Goal: Task Accomplishment & Management: Use online tool/utility

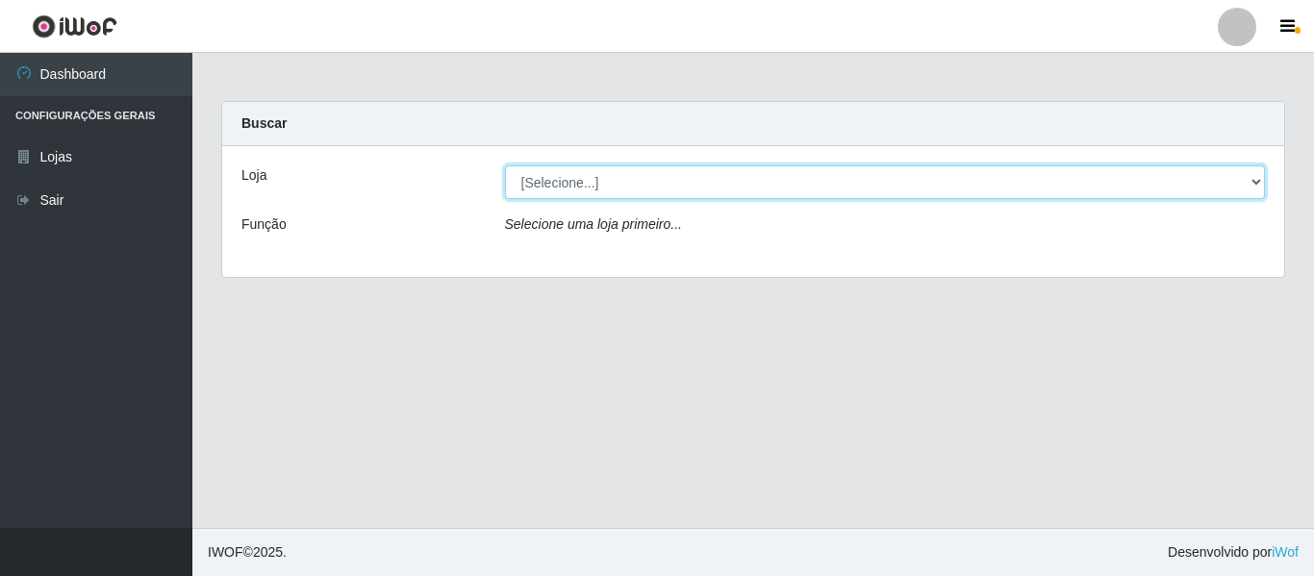
click at [865, 180] on select "[Selecione...] Hiper Queiroz - [GEOGRAPHIC_DATA]" at bounding box center [885, 182] width 761 height 34
select select "497"
click at [505, 165] on select "[Selecione...] Hiper Queiroz - [GEOGRAPHIC_DATA]" at bounding box center [885, 182] width 761 height 34
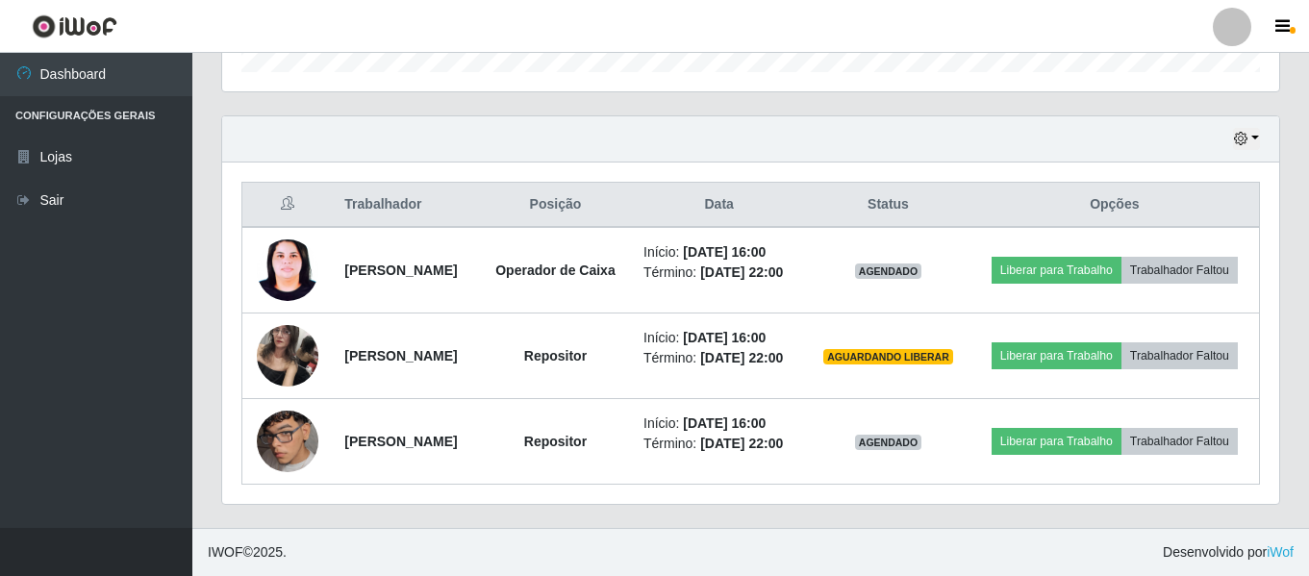
scroll to position [659, 0]
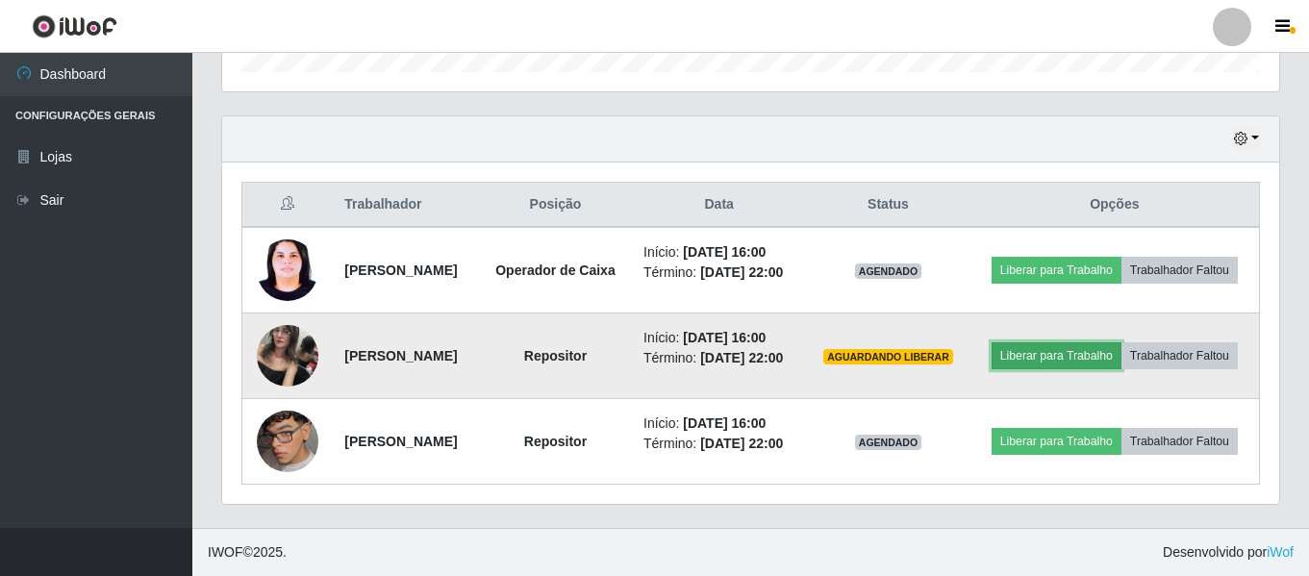
click at [1100, 342] on button "Liberar para Trabalho" at bounding box center [1056, 355] width 130 height 27
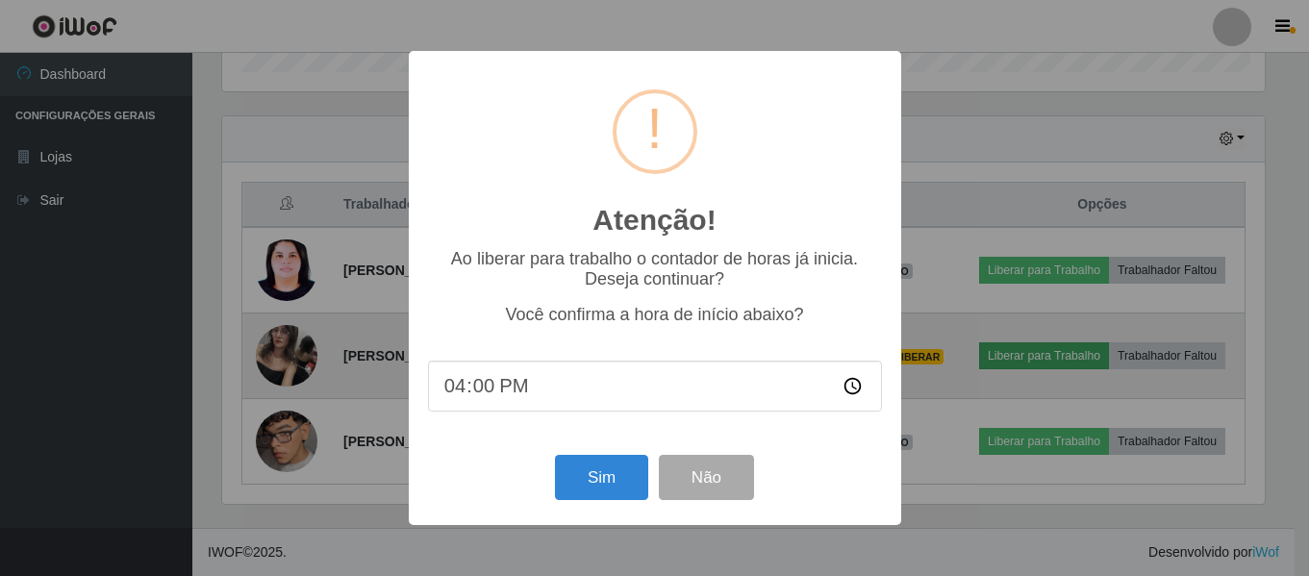
scroll to position [399, 1047]
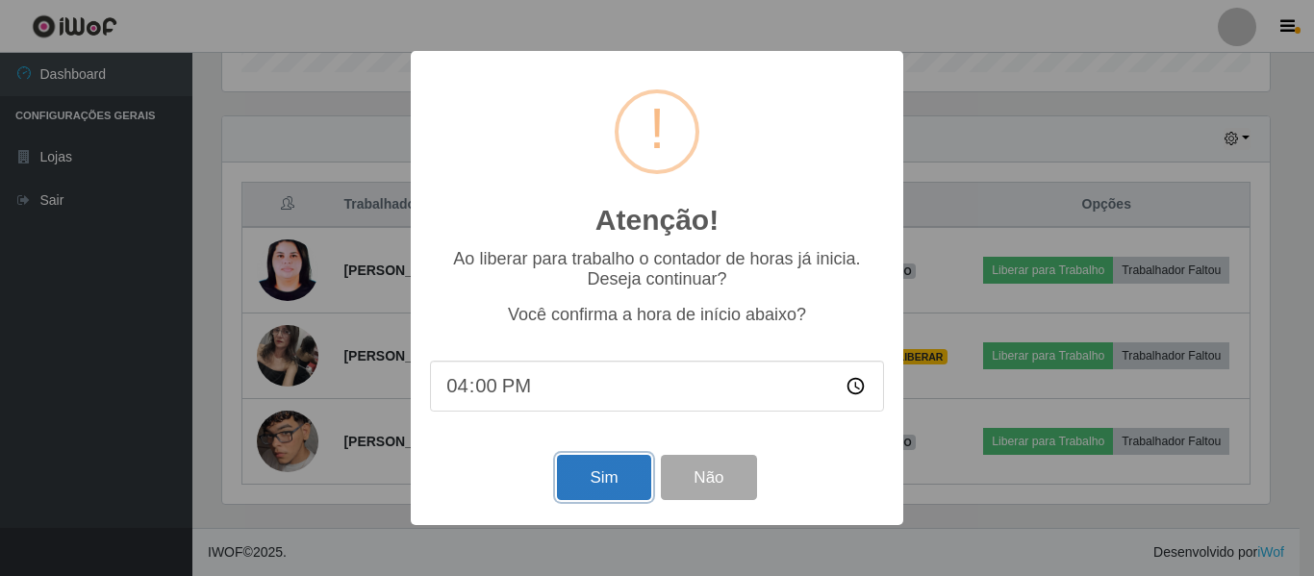
click at [625, 492] on button "Sim" at bounding box center [603, 477] width 93 height 45
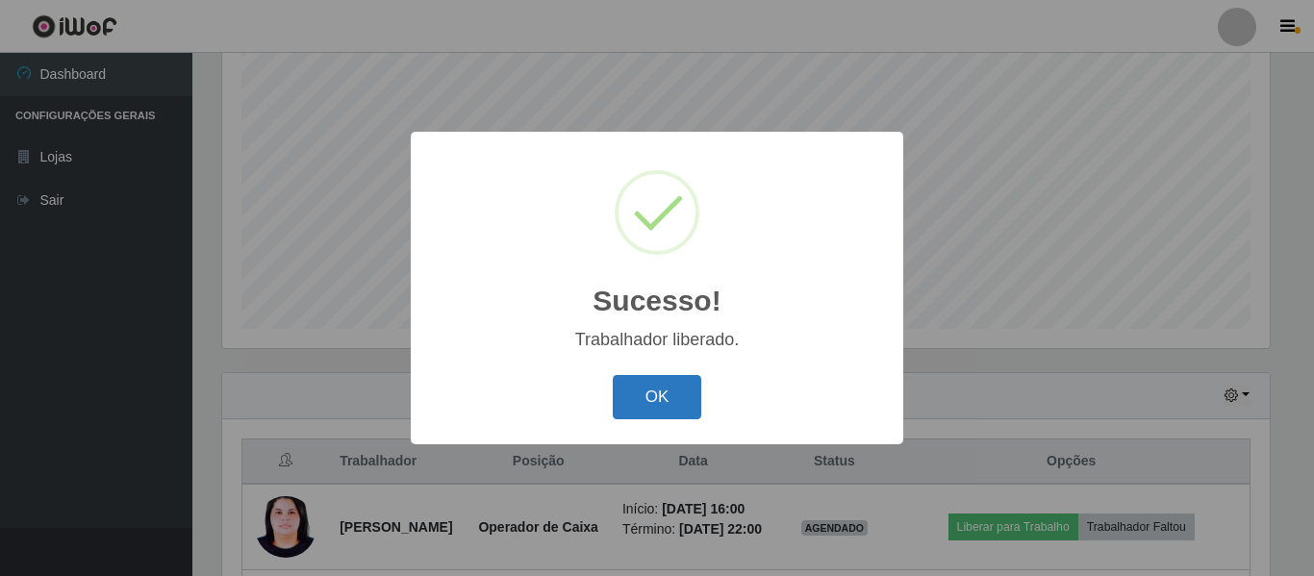
click at [664, 407] on button "OK" at bounding box center [657, 397] width 89 height 45
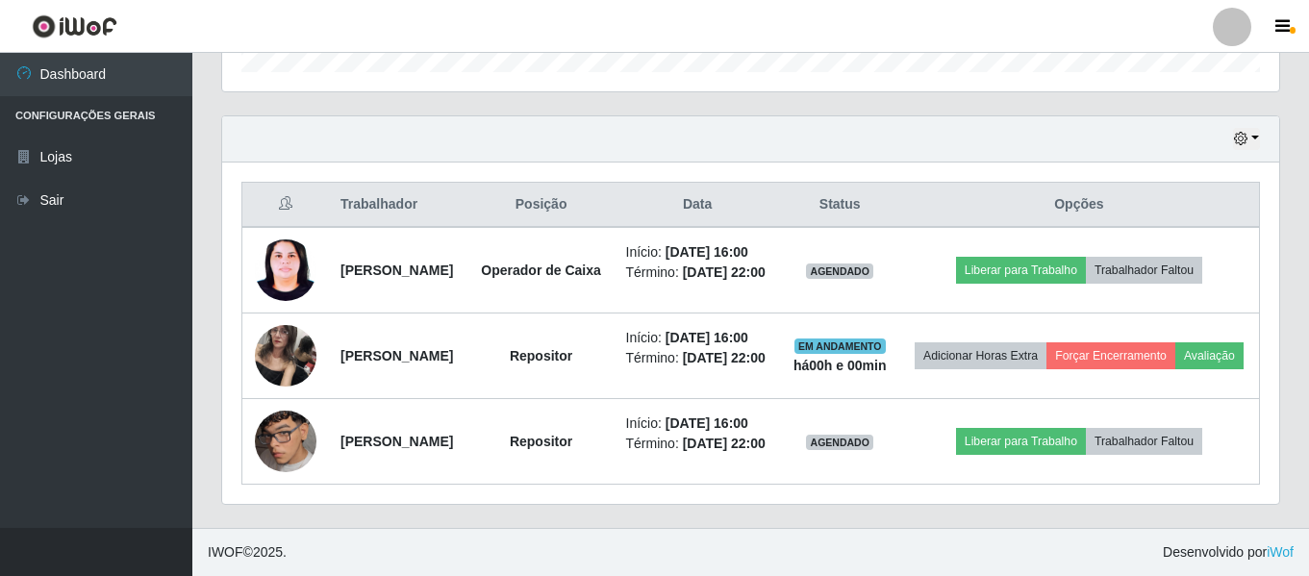
scroll to position [647, 0]
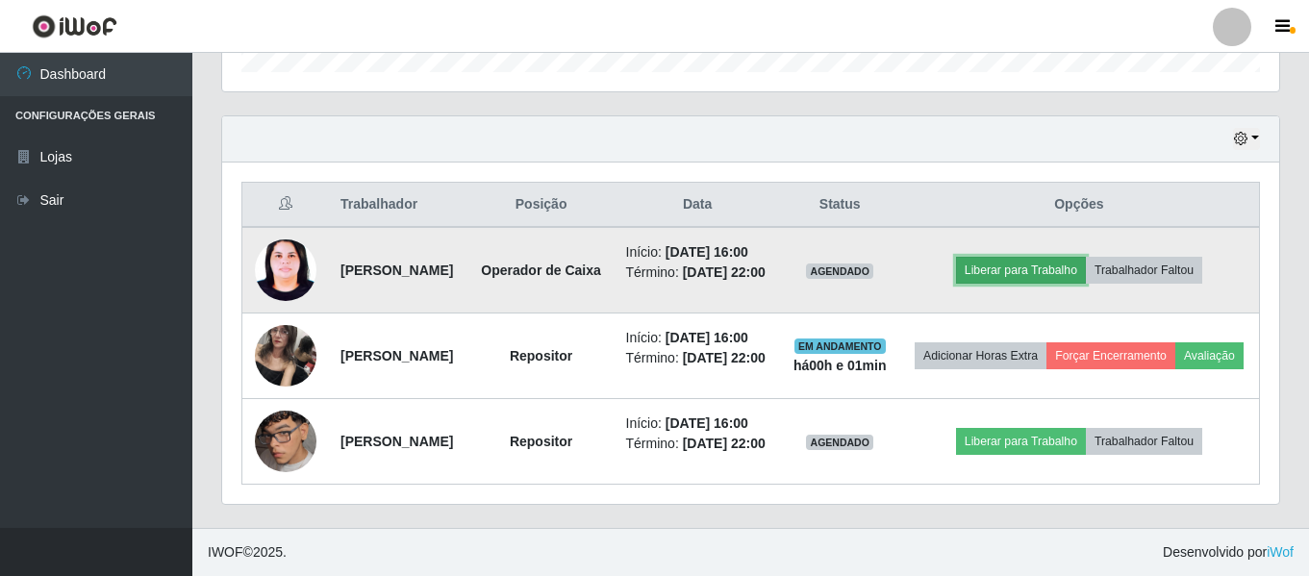
click at [1035, 264] on button "Liberar para Trabalho" at bounding box center [1021, 270] width 130 height 27
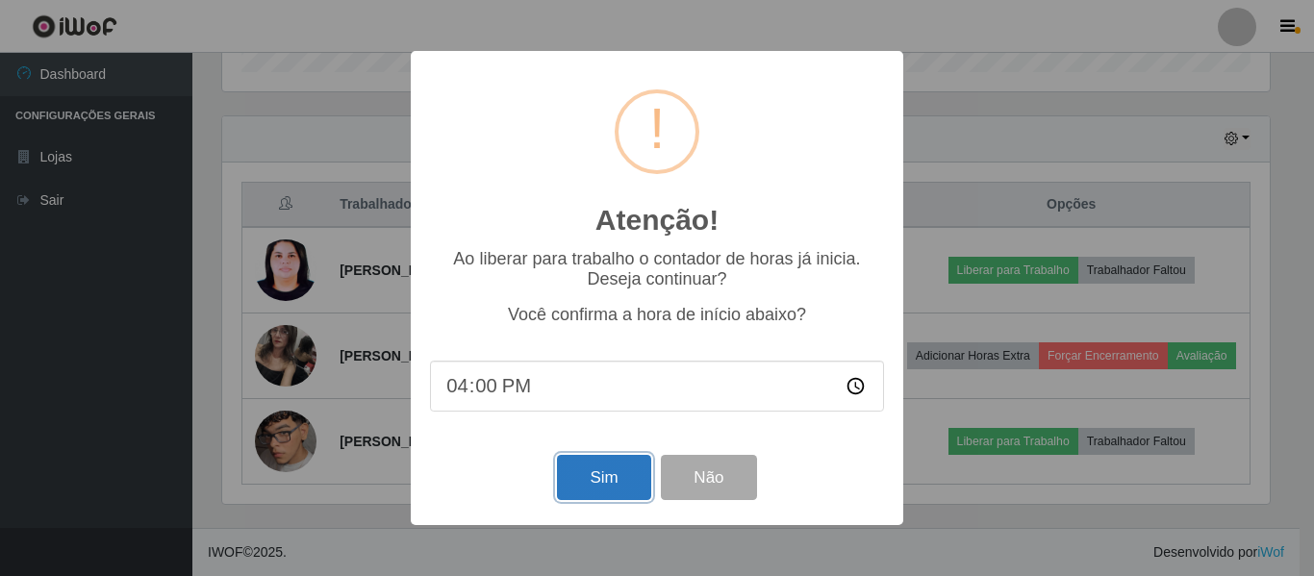
click at [597, 483] on button "Sim" at bounding box center [603, 477] width 93 height 45
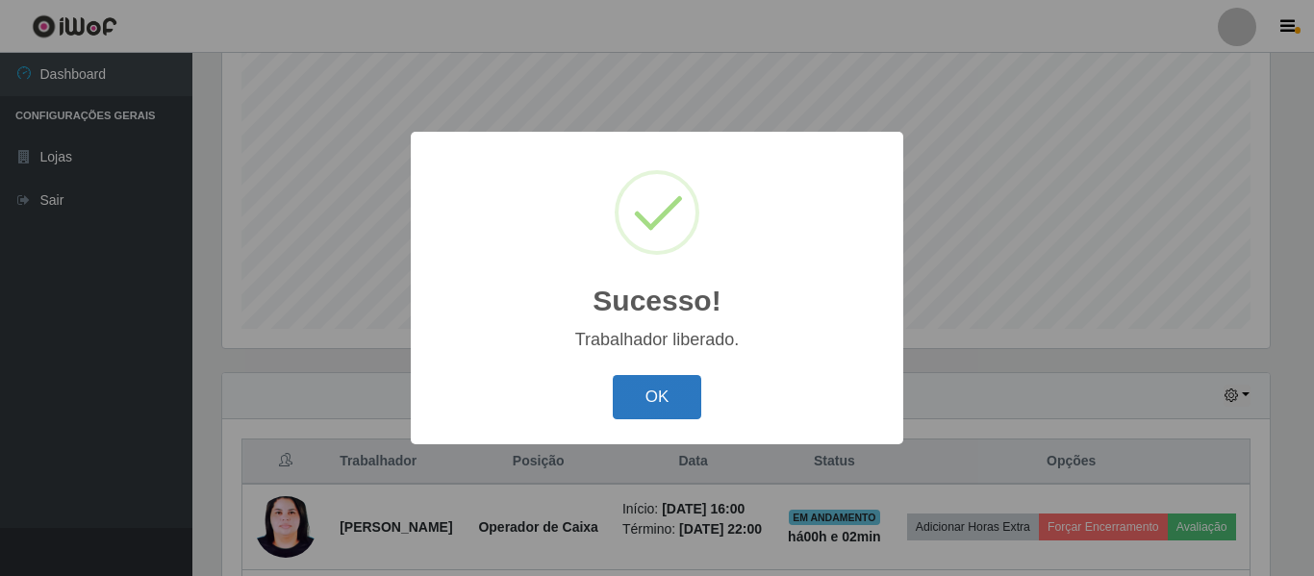
click at [657, 401] on button "OK" at bounding box center [657, 397] width 89 height 45
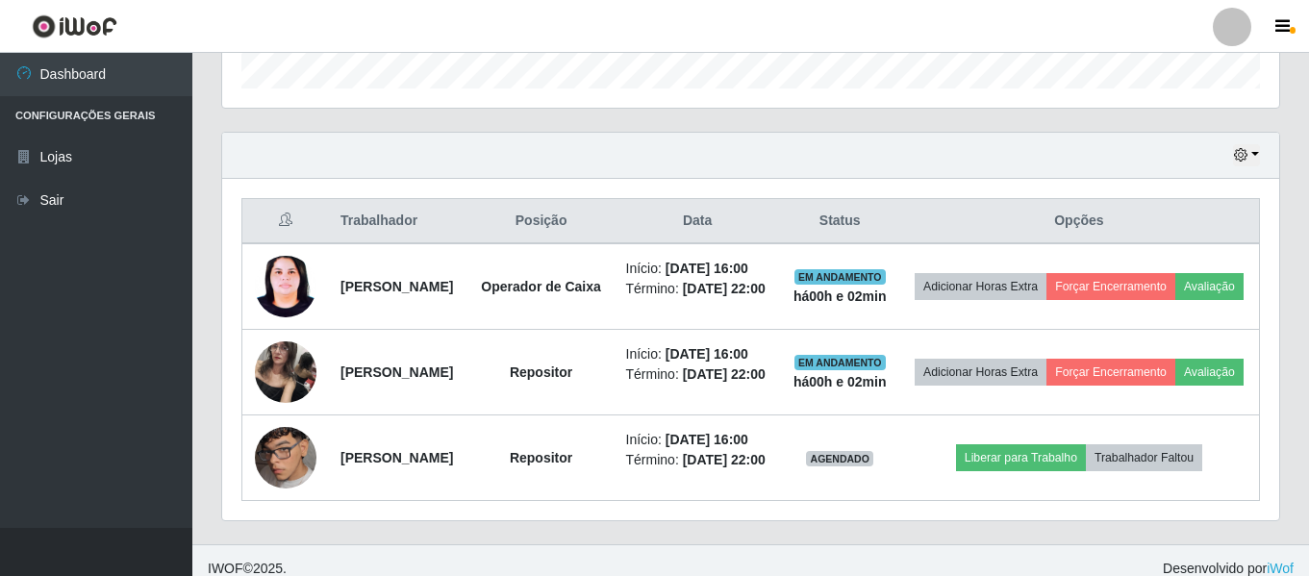
scroll to position [719, 0]
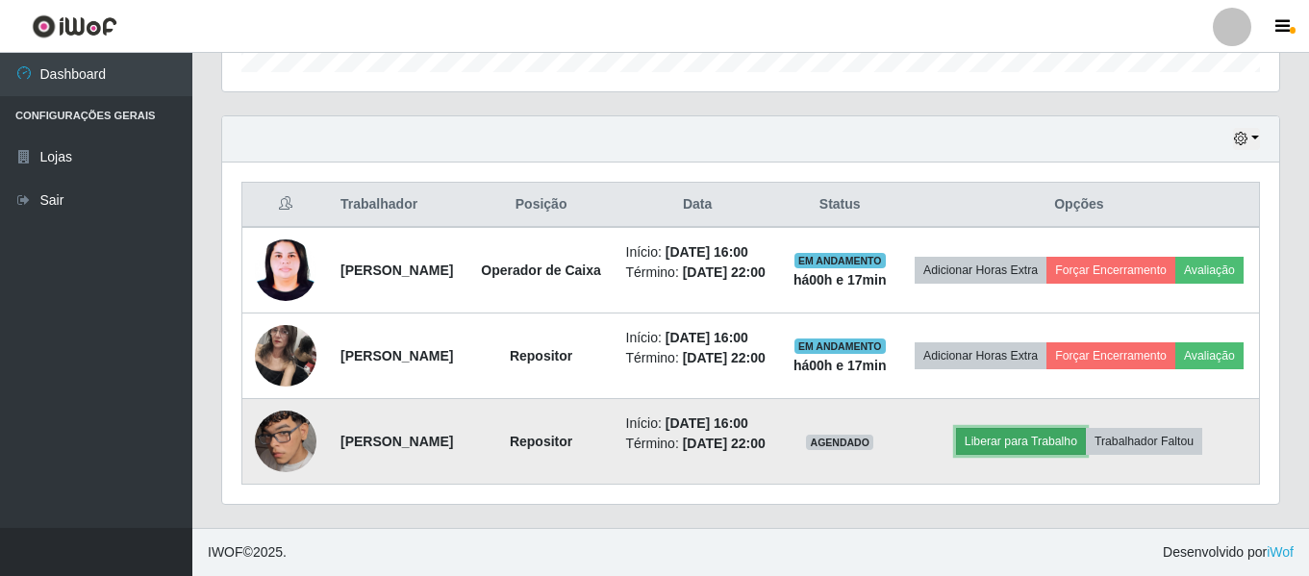
click at [1077, 428] on button "Liberar para Trabalho" at bounding box center [1021, 441] width 130 height 27
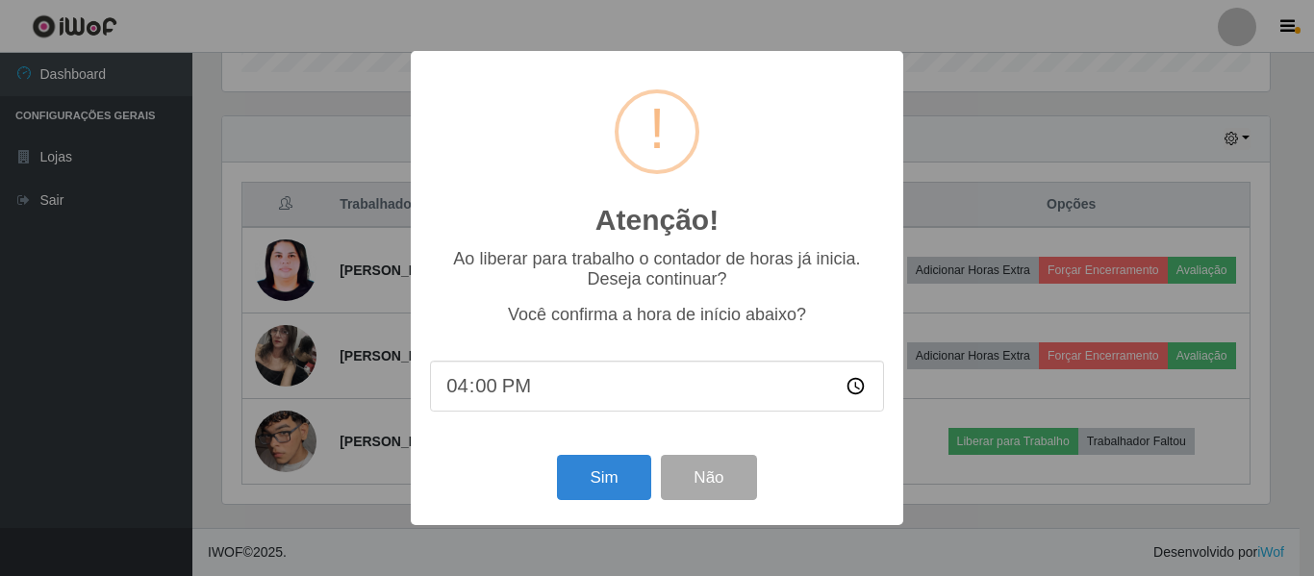
click at [509, 393] on input "16:00" at bounding box center [657, 386] width 454 height 51
click at [508, 393] on input "16:00" at bounding box center [657, 386] width 454 height 51
click at [480, 394] on input "16:00" at bounding box center [657, 386] width 454 height 51
type input "16:17"
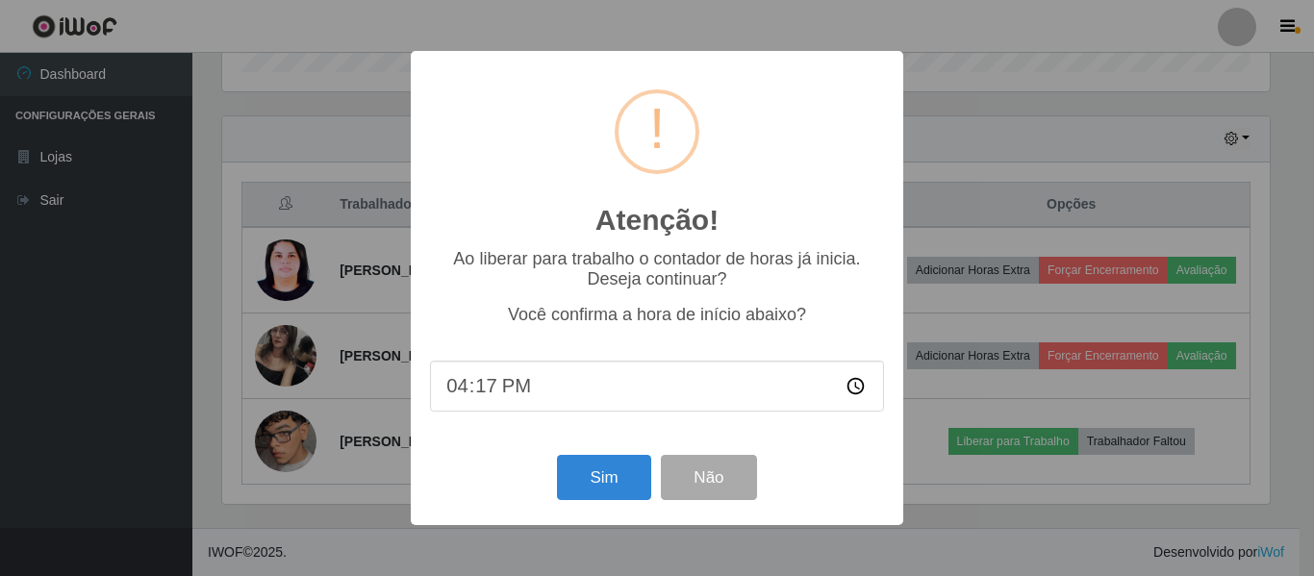
click at [583, 447] on div "Atenção! × Ao liberar para trabalho o contador de horas já inicia. Deseja conti…" at bounding box center [657, 287] width 492 height 473
click at [603, 485] on button "Sim" at bounding box center [603, 477] width 93 height 45
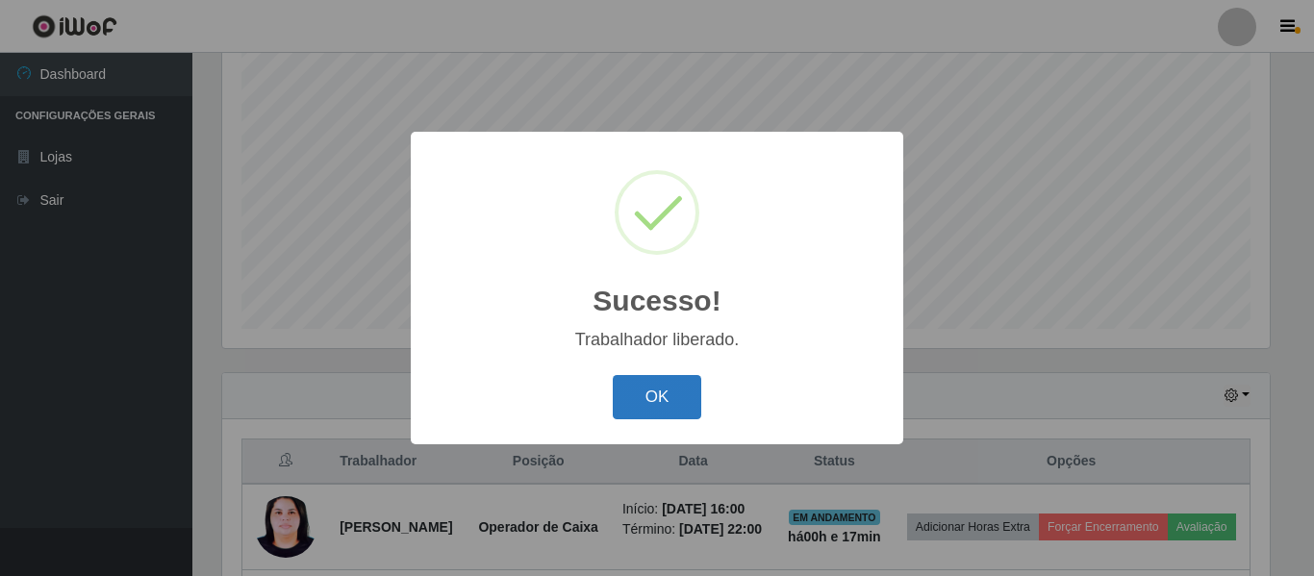
click at [644, 411] on button "OK" at bounding box center [657, 397] width 89 height 45
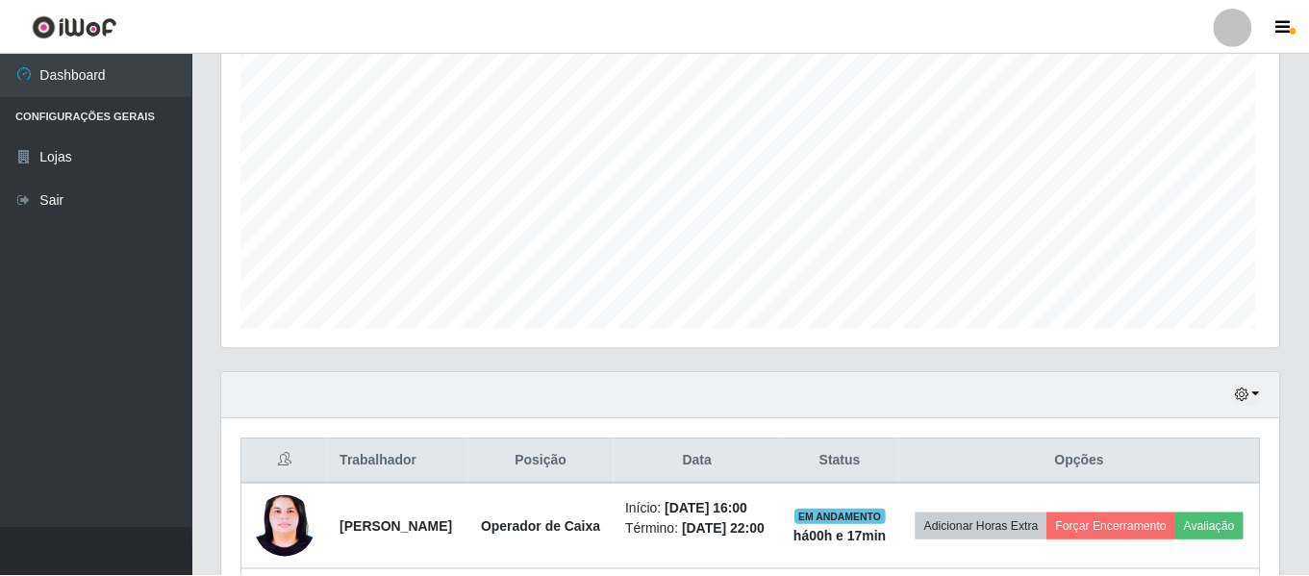
scroll to position [399, 1057]
